Goal: Task Accomplishment & Management: Manage account settings

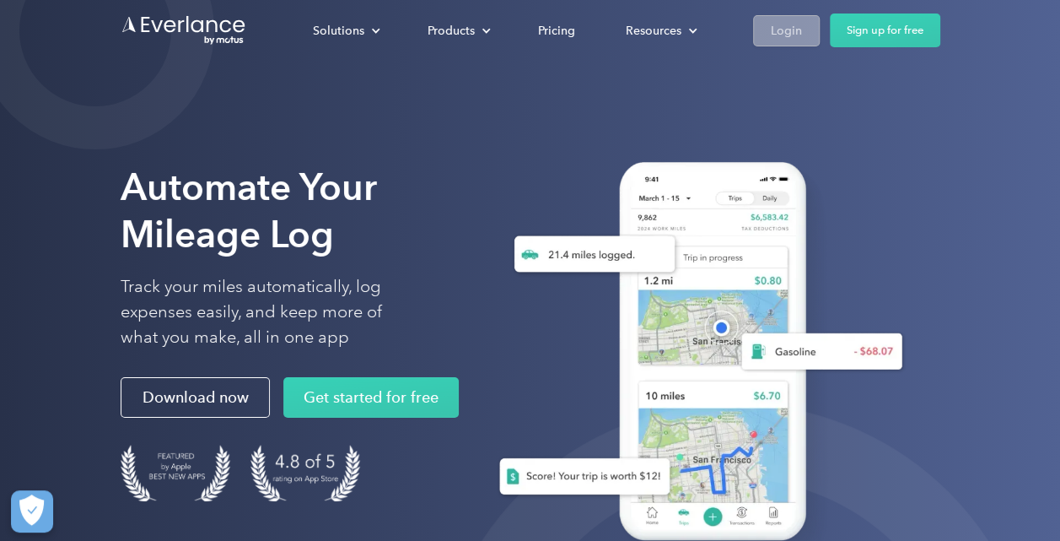
click at [800, 30] on div "Login" at bounding box center [786, 30] width 31 height 21
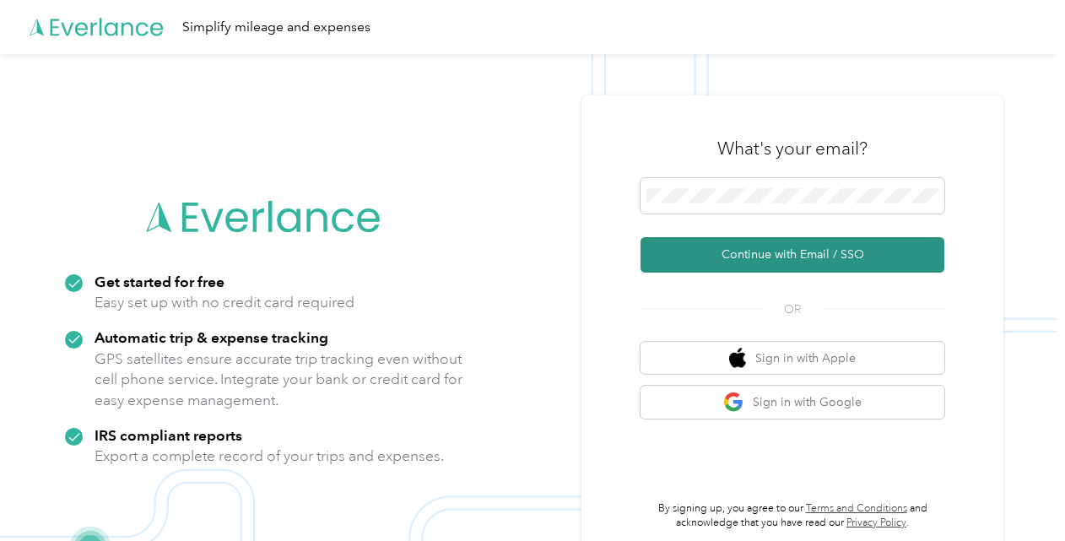
click at [777, 256] on button "Continue with Email / SSO" at bounding box center [792, 254] width 304 height 35
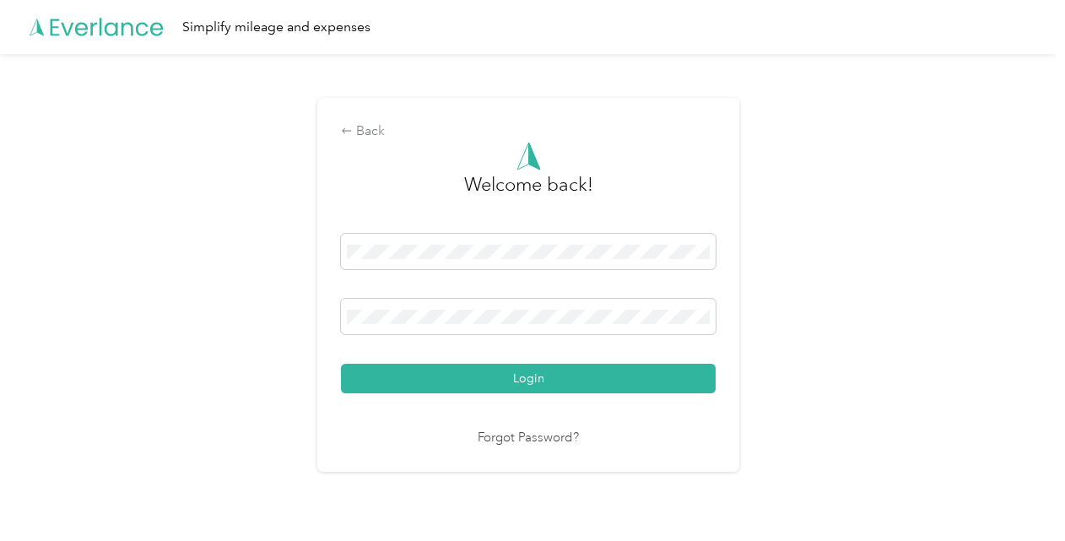
click at [341, 364] on button "Login" at bounding box center [528, 379] width 375 height 30
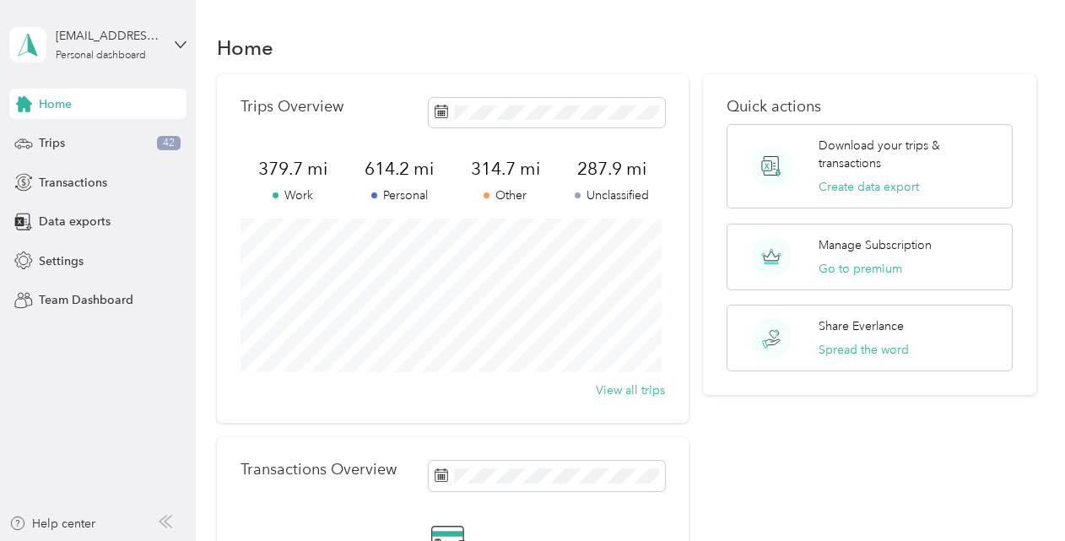
click at [61, 108] on span "Home" at bounding box center [55, 104] width 33 height 18
click at [177, 42] on icon at bounding box center [181, 45] width 12 height 12
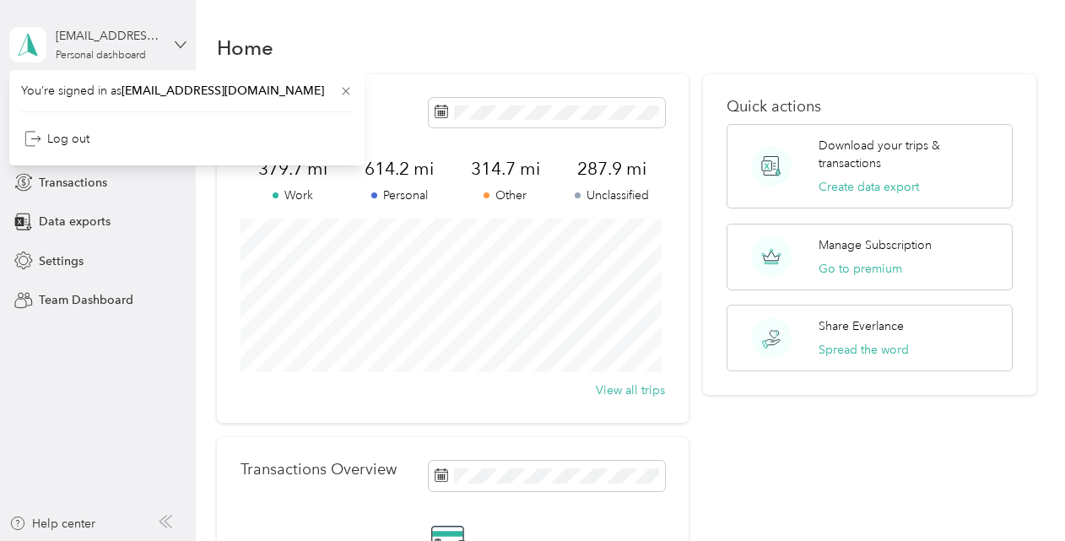
click at [177, 42] on icon at bounding box center [181, 45] width 12 height 12
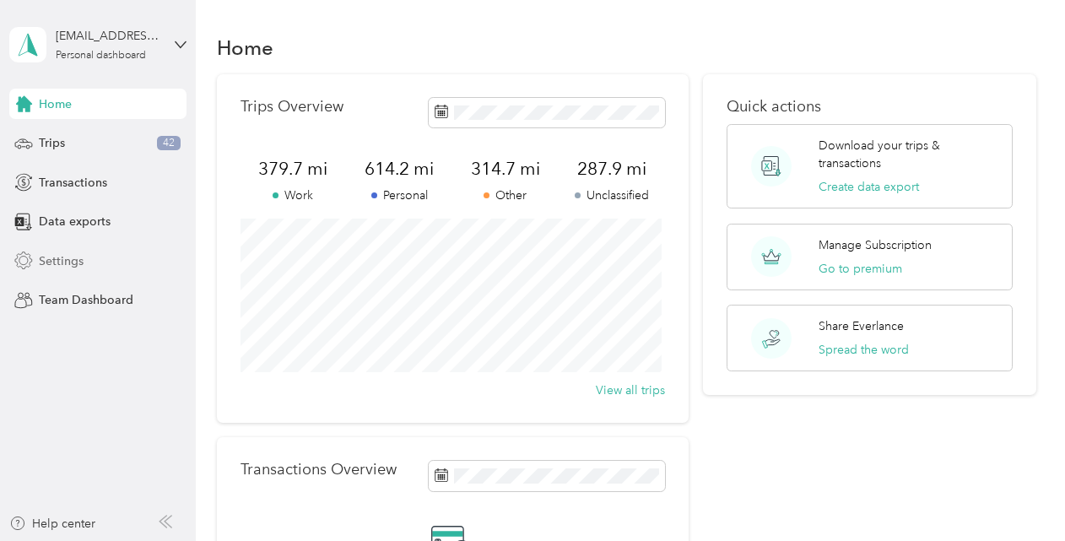
click at [71, 259] on span "Settings" at bounding box center [61, 261] width 45 height 18
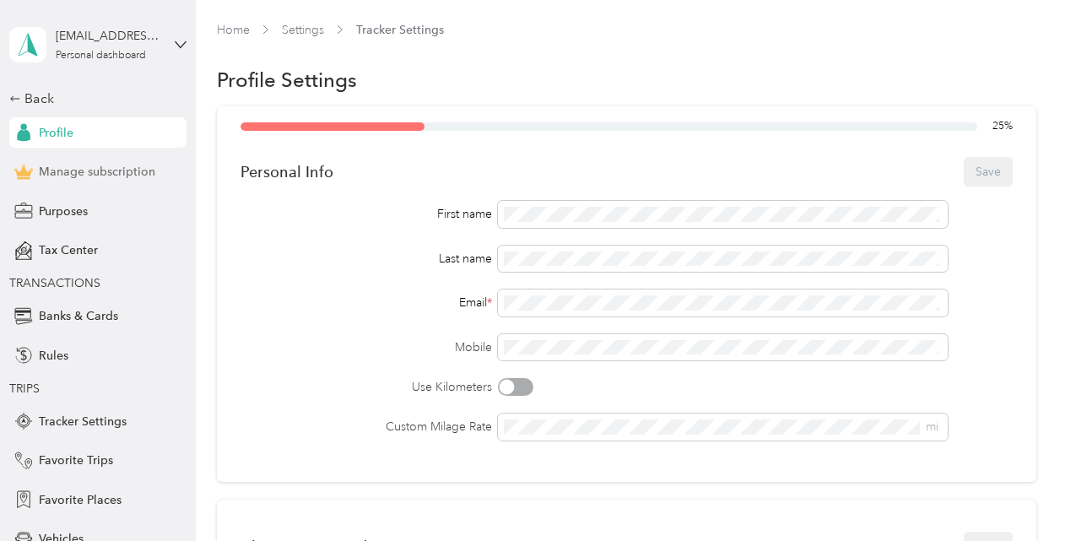
click at [100, 170] on span "Manage subscription" at bounding box center [97, 172] width 116 height 18
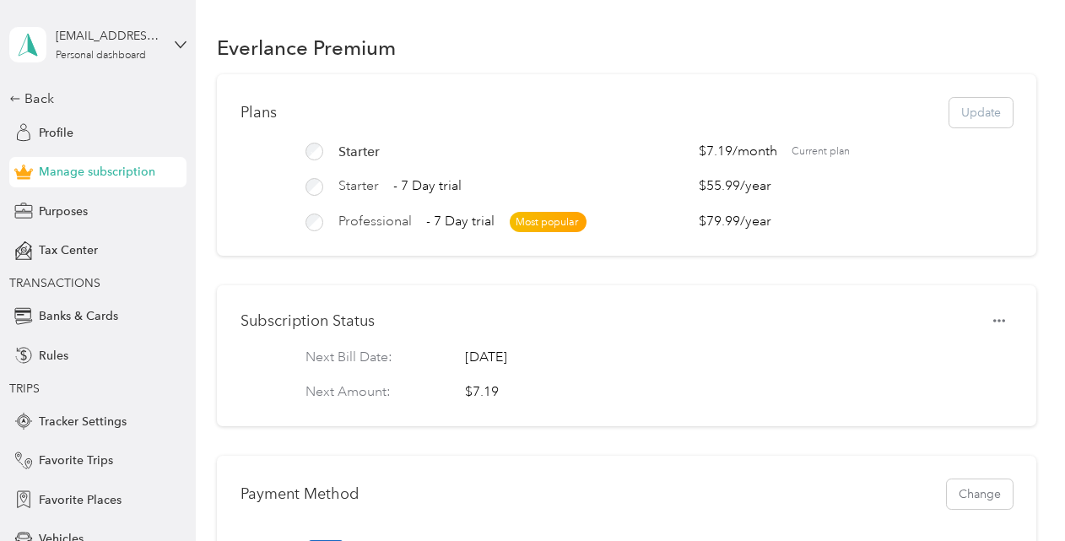
click at [182, 36] on aside "[EMAIL_ADDRESS][DOMAIN_NAME] Personal dashboard Back Profile Manage subscriptio…" at bounding box center [98, 270] width 196 height 541
click at [165, 43] on div "[EMAIL_ADDRESS][DOMAIN_NAME] Personal dashboard" at bounding box center [97, 44] width 177 height 59
click at [59, 139] on div "Log out" at bounding box center [181, 129] width 332 height 30
